Goal: Information Seeking & Learning: Find contact information

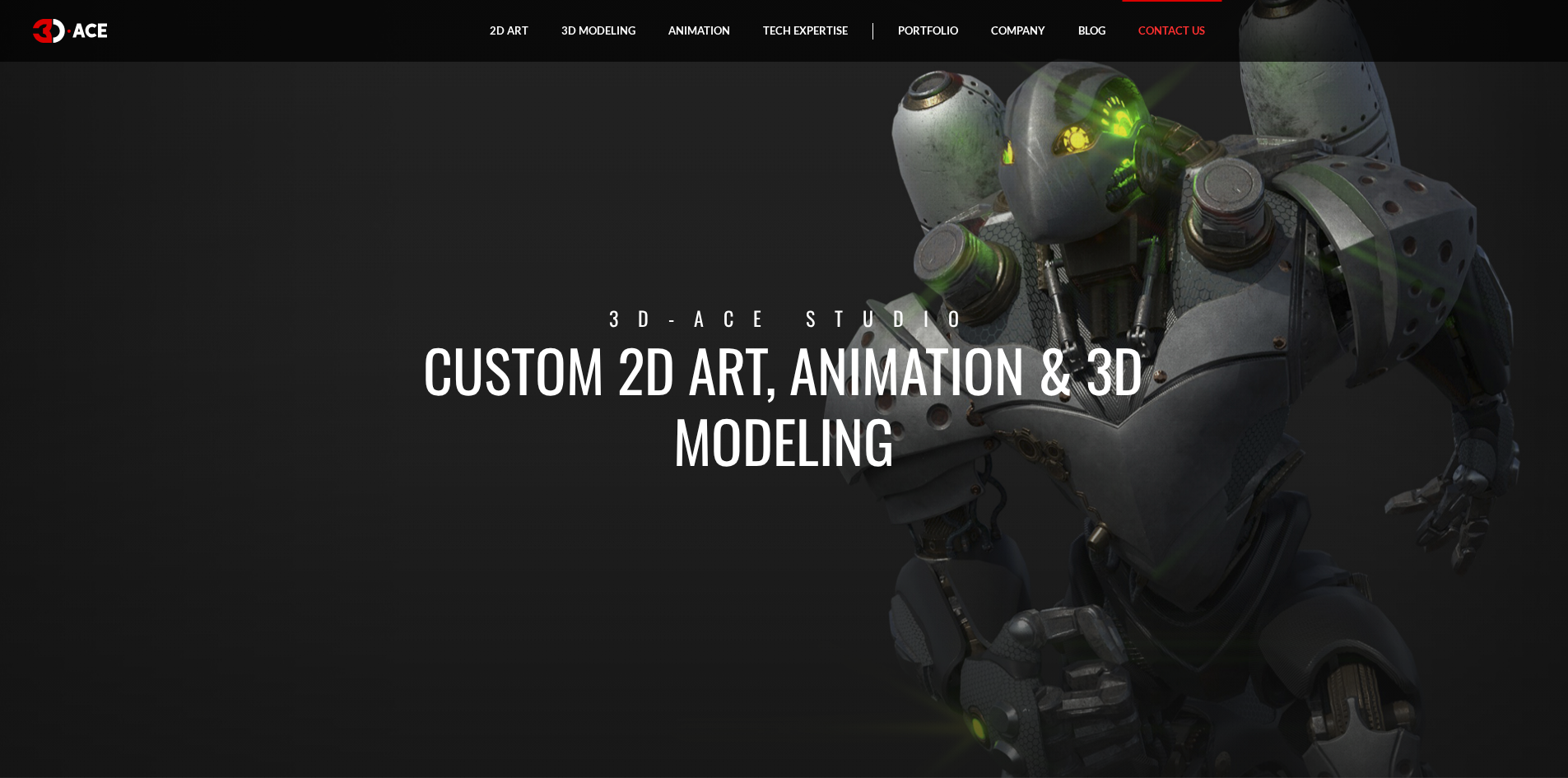
click at [1180, 33] on link "Contact Us" at bounding box center [1171, 30] width 100 height 62
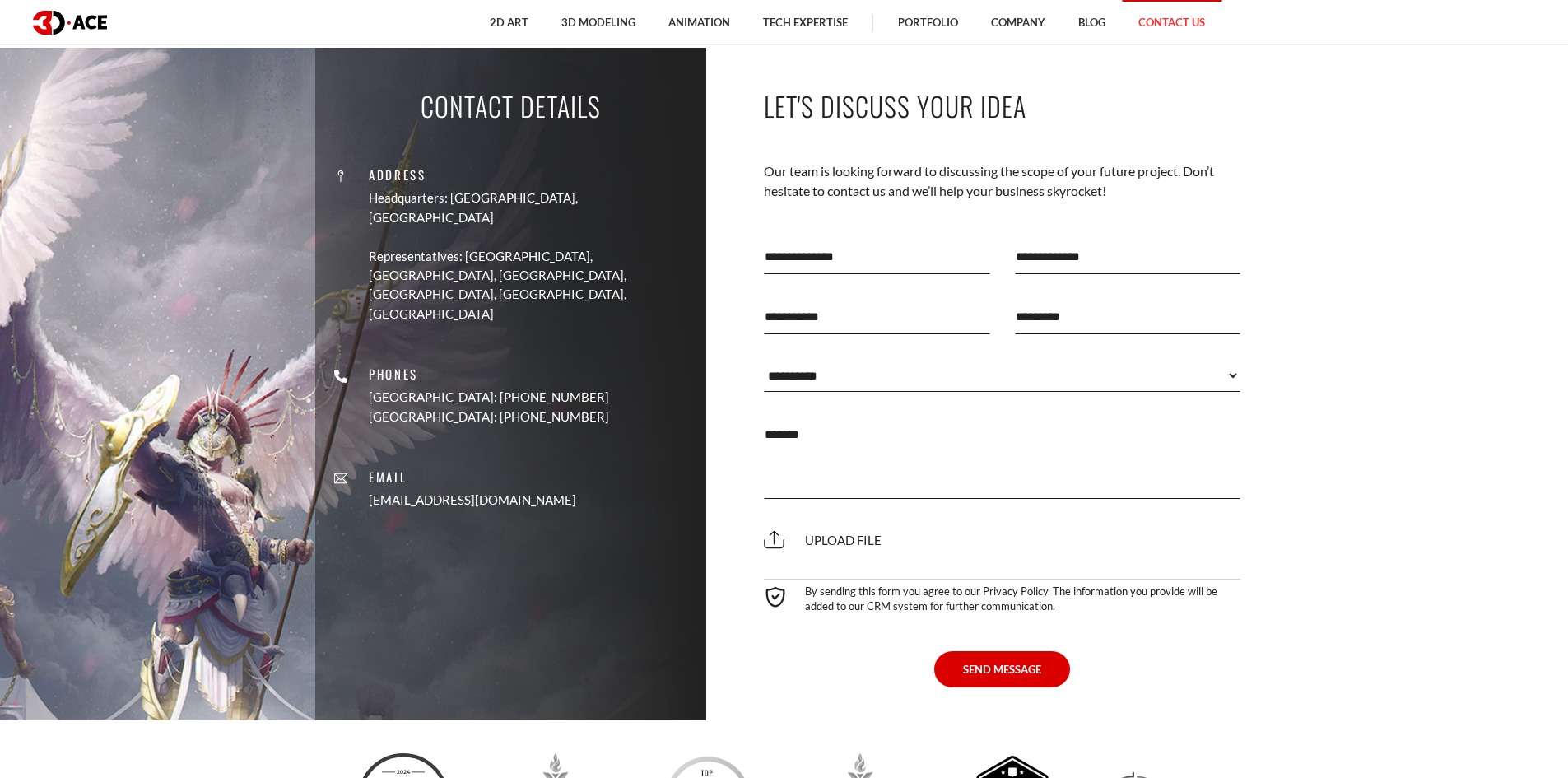
scroll to position [740, 0]
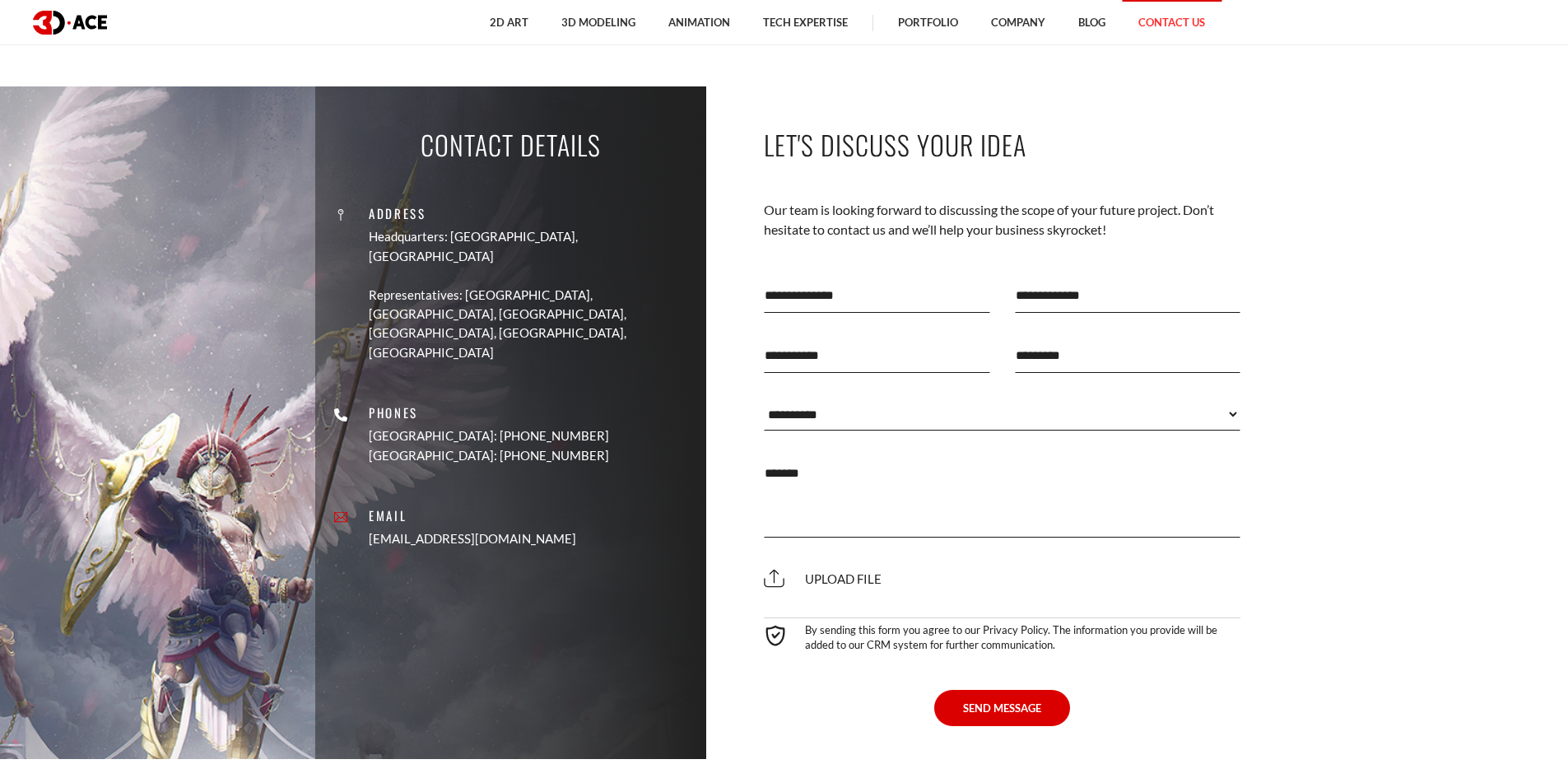
drag, startPoint x: 561, startPoint y: 484, endPoint x: 412, endPoint y: 489, distance: 149.1
click at [412, 489] on div "Address Headquarters: [GEOGRAPHIC_DATA], Cyprus Representatives: [GEOGRAPHIC_DA…" at bounding box center [511, 368] width 366 height 386
copy link "[EMAIL_ADDRESS][DOMAIN_NAME]"
